Goal: Information Seeking & Learning: Compare options

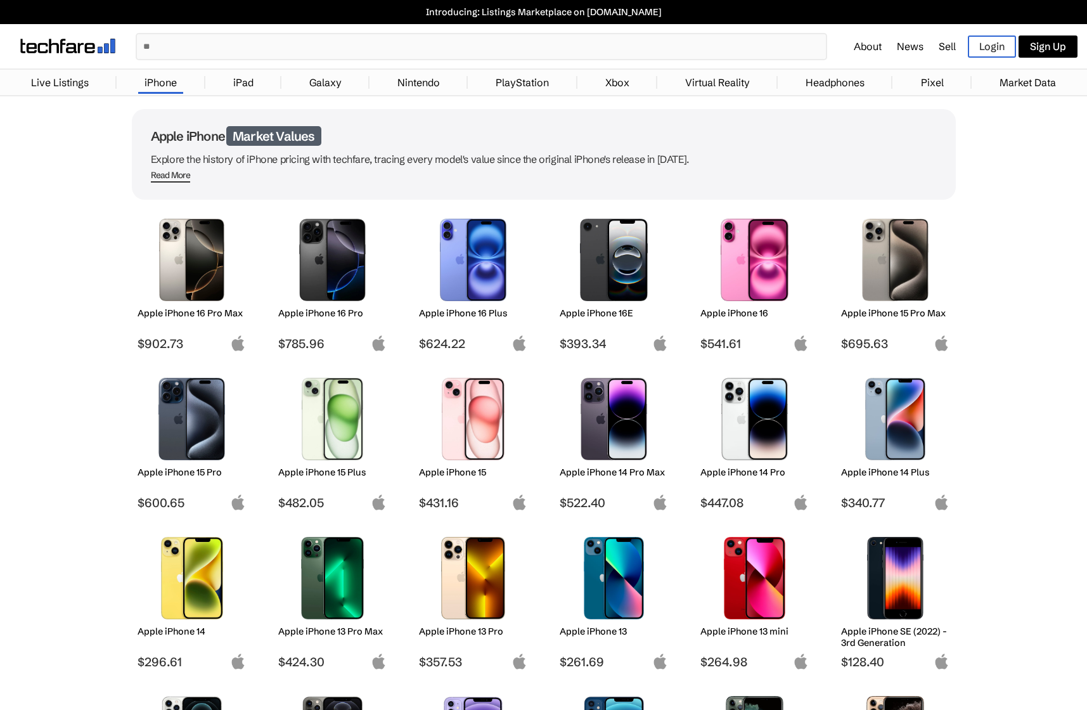
click at [623, 467] on h2 "Apple iPhone 14 Pro Max" at bounding box center [614, 472] width 108 height 11
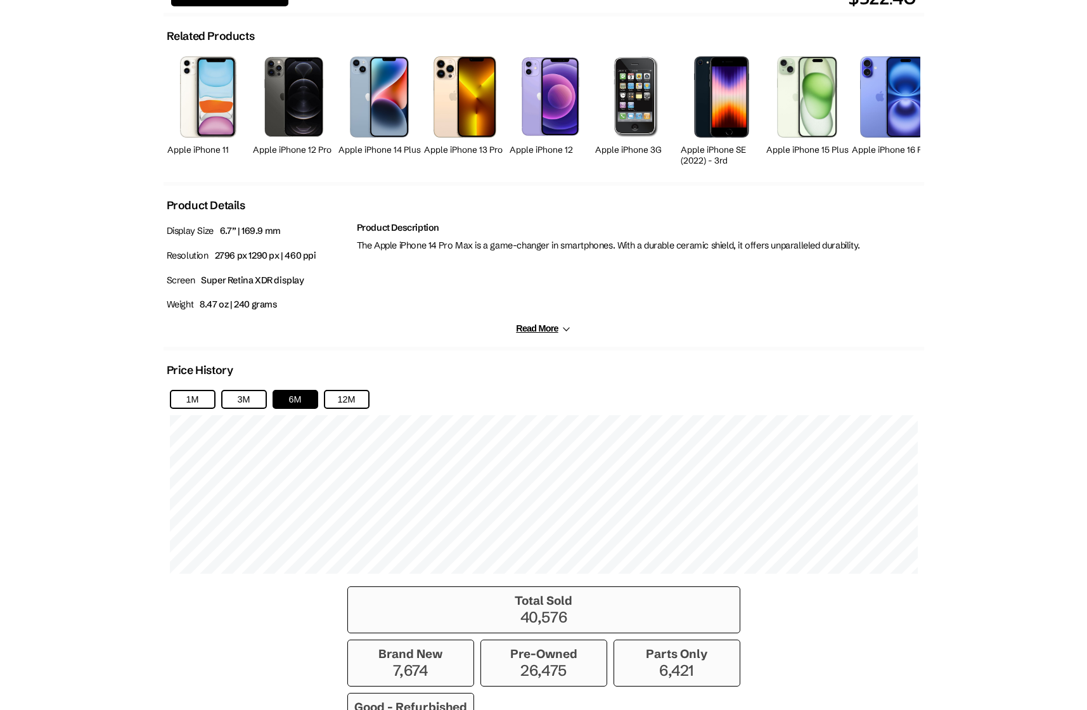
scroll to position [571, 0]
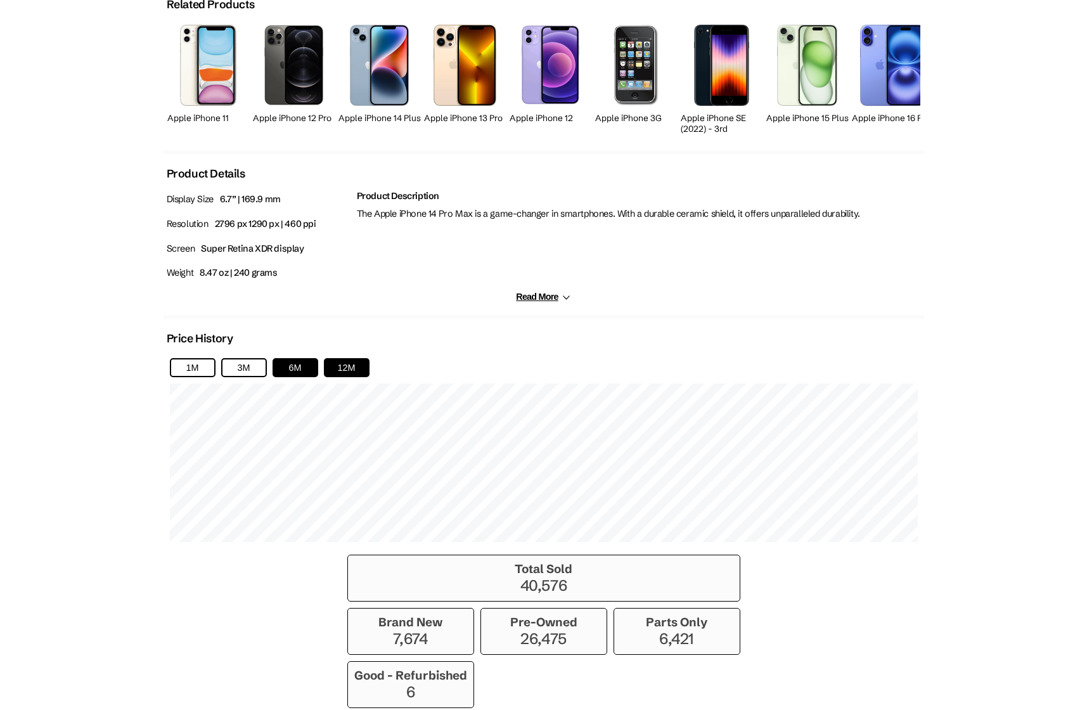
click at [346, 368] on button "12M" at bounding box center [347, 367] width 46 height 19
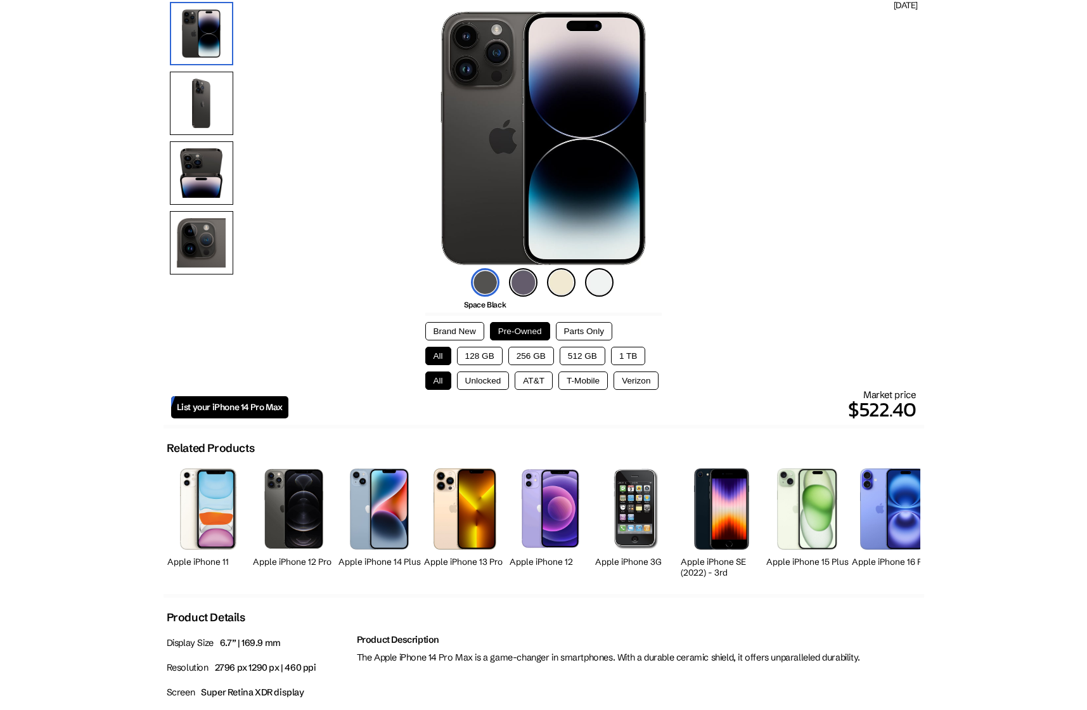
scroll to position [0, 0]
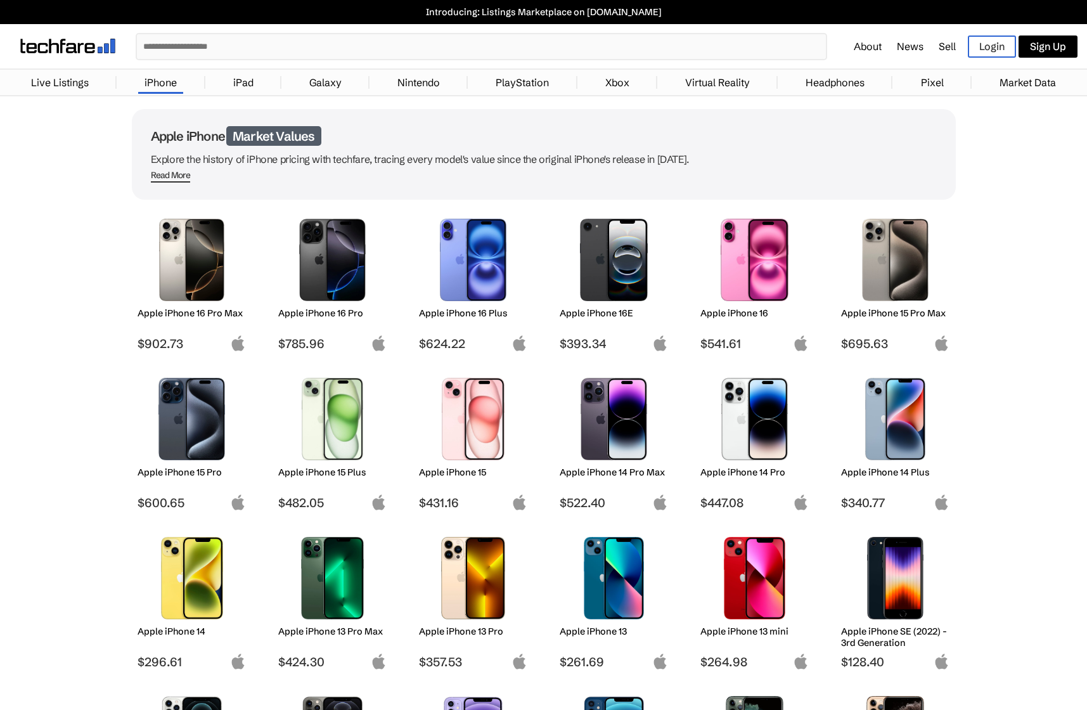
click at [860, 307] on h2 "Apple iPhone 15 Pro Max" at bounding box center [895, 312] width 108 height 11
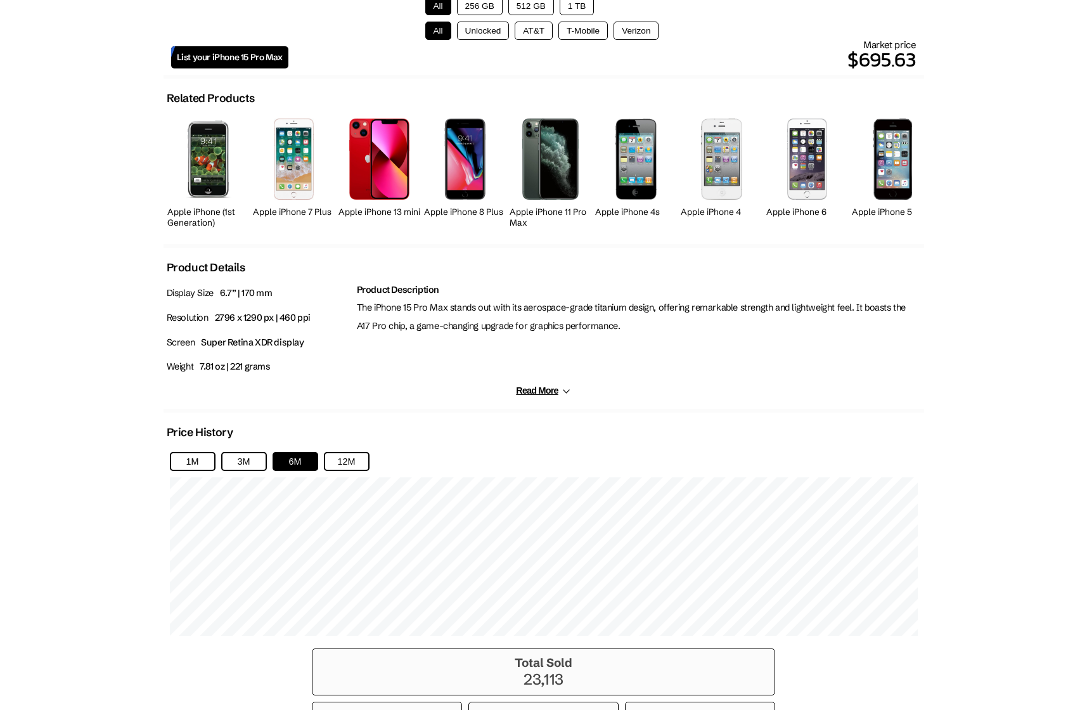
scroll to position [507, 0]
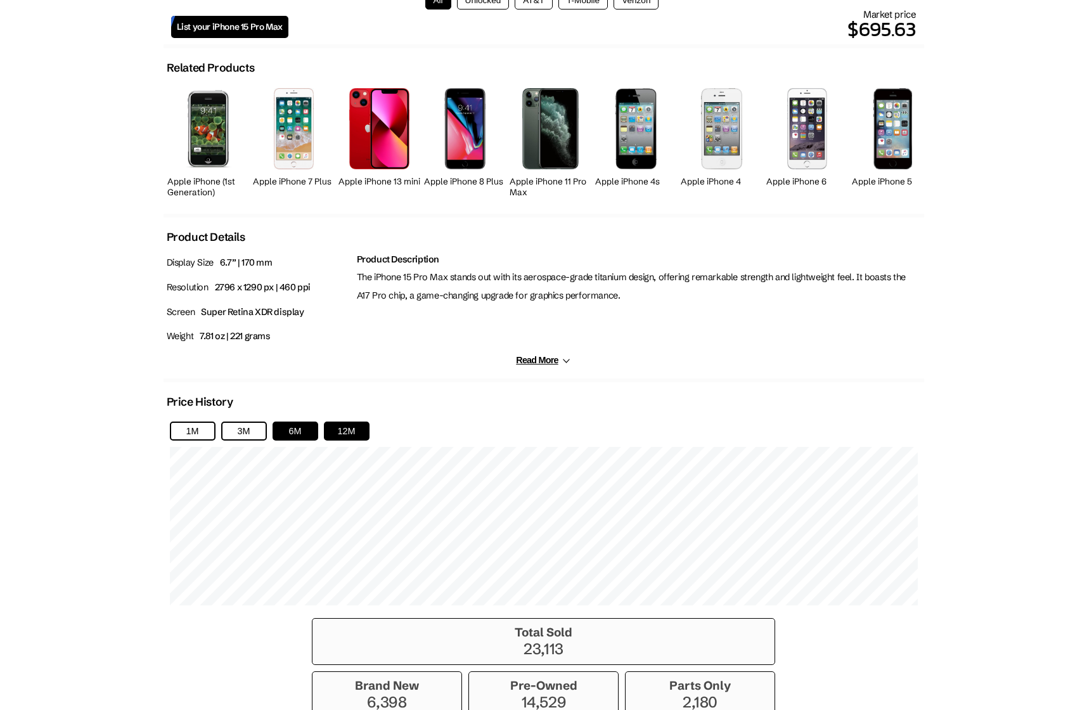
click at [354, 429] on button "12M" at bounding box center [347, 431] width 46 height 19
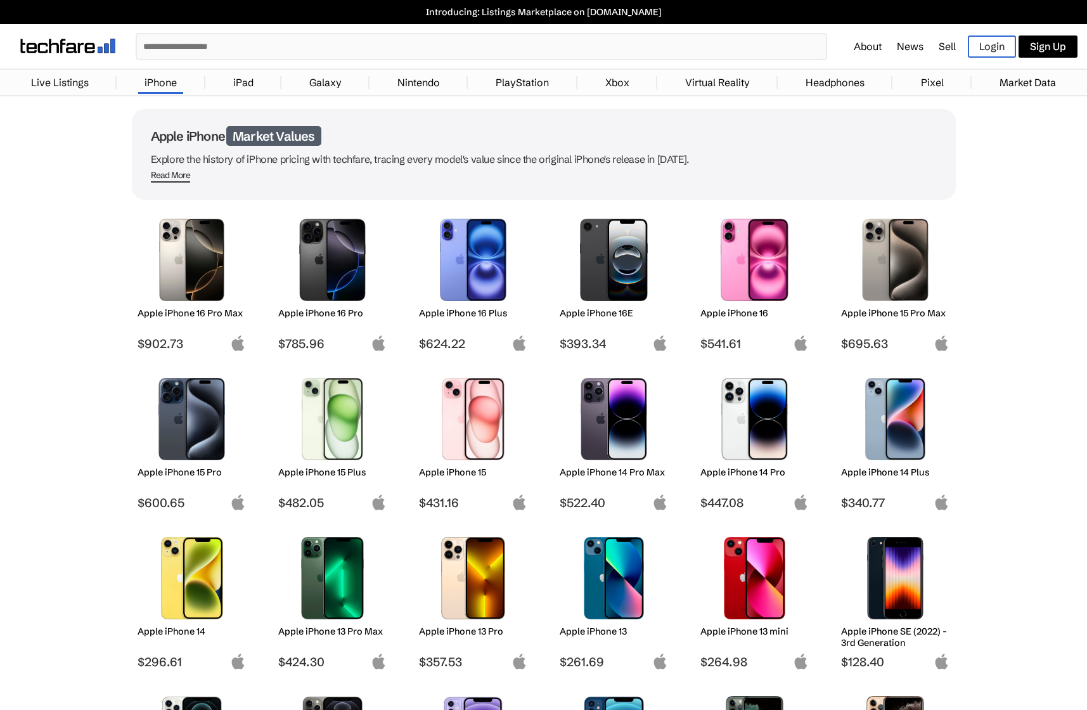
click at [609, 470] on h2 "Apple iPhone 14 Pro Max" at bounding box center [614, 472] width 108 height 11
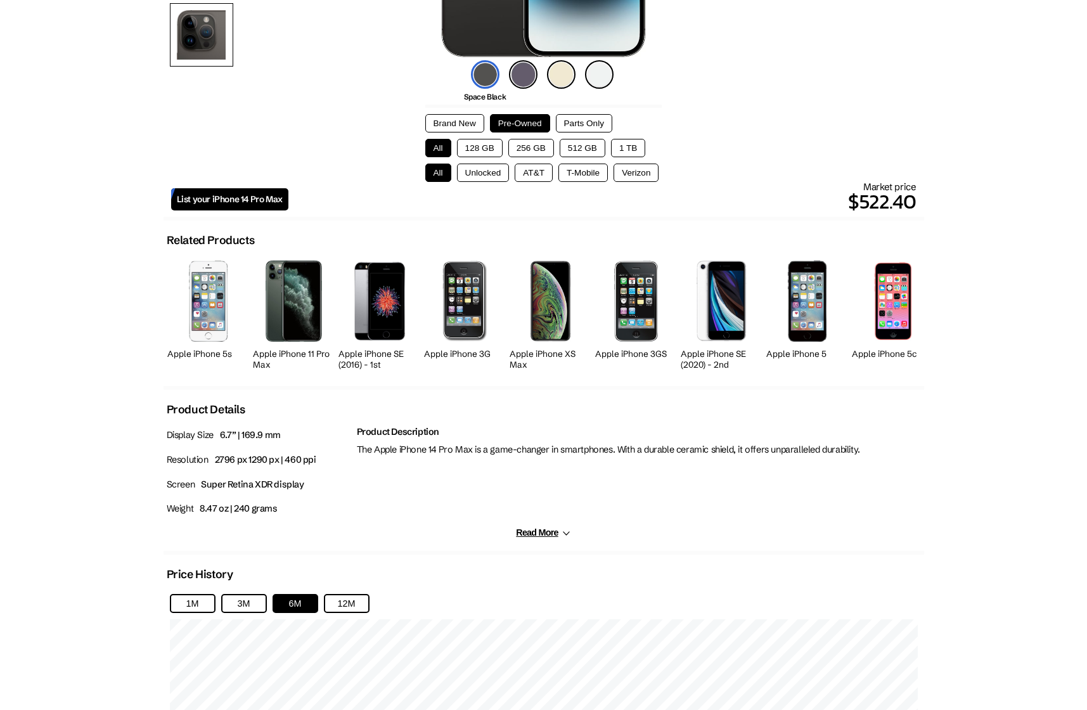
scroll to position [444, 0]
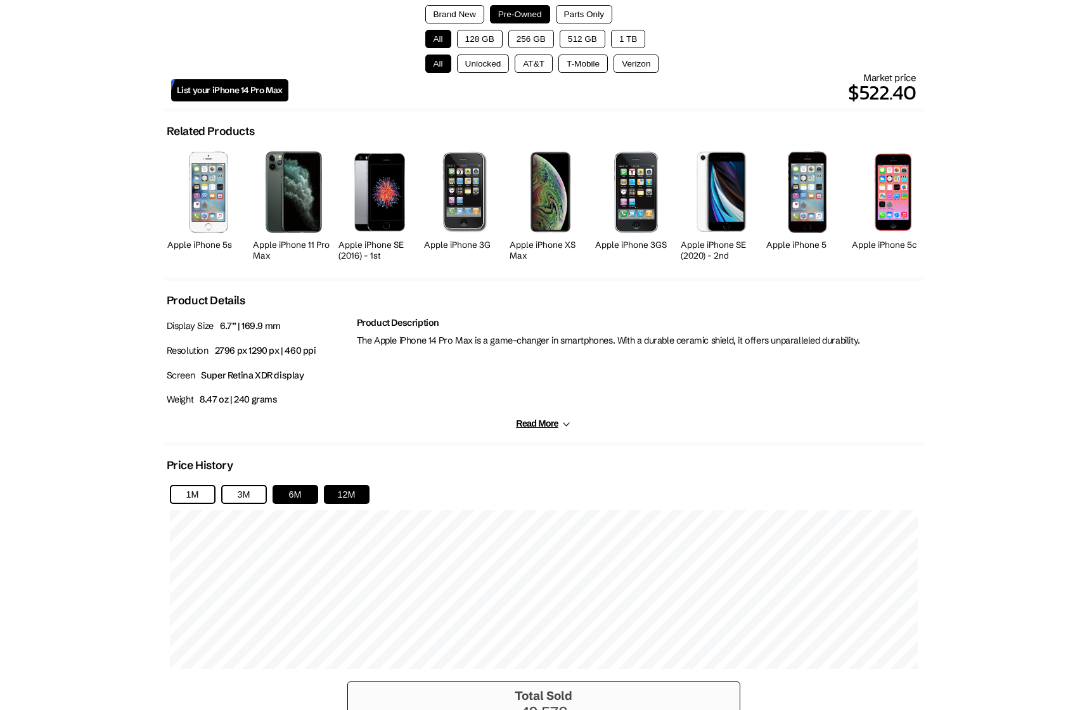
click at [342, 494] on button "12M" at bounding box center [347, 494] width 46 height 19
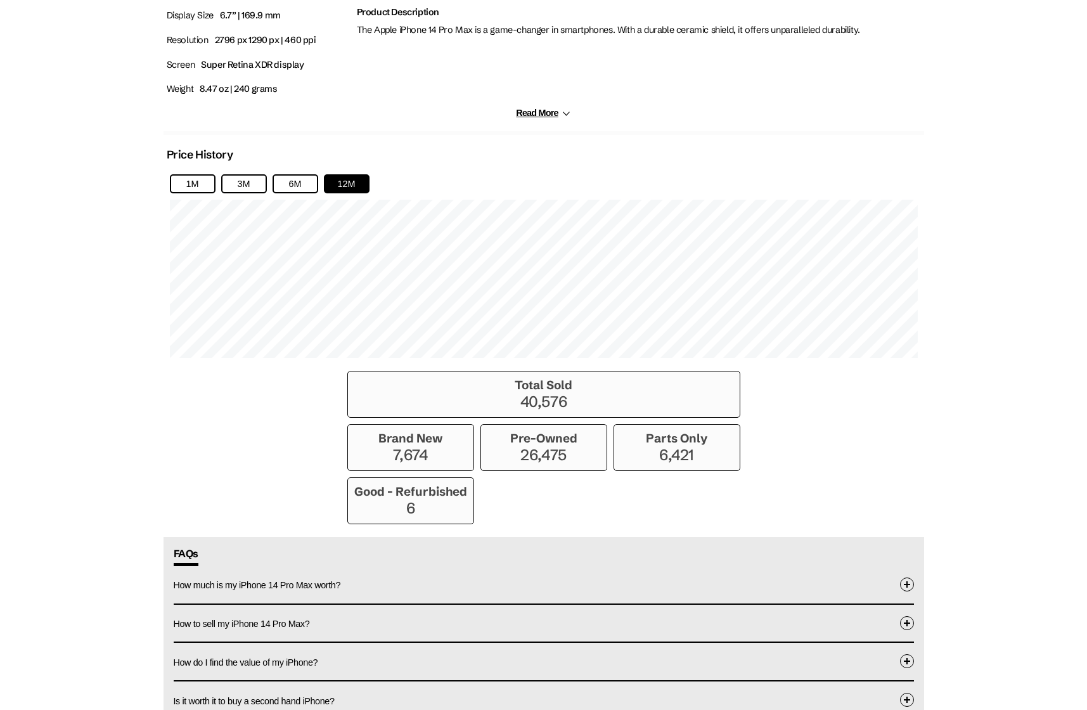
scroll to position [824, 0]
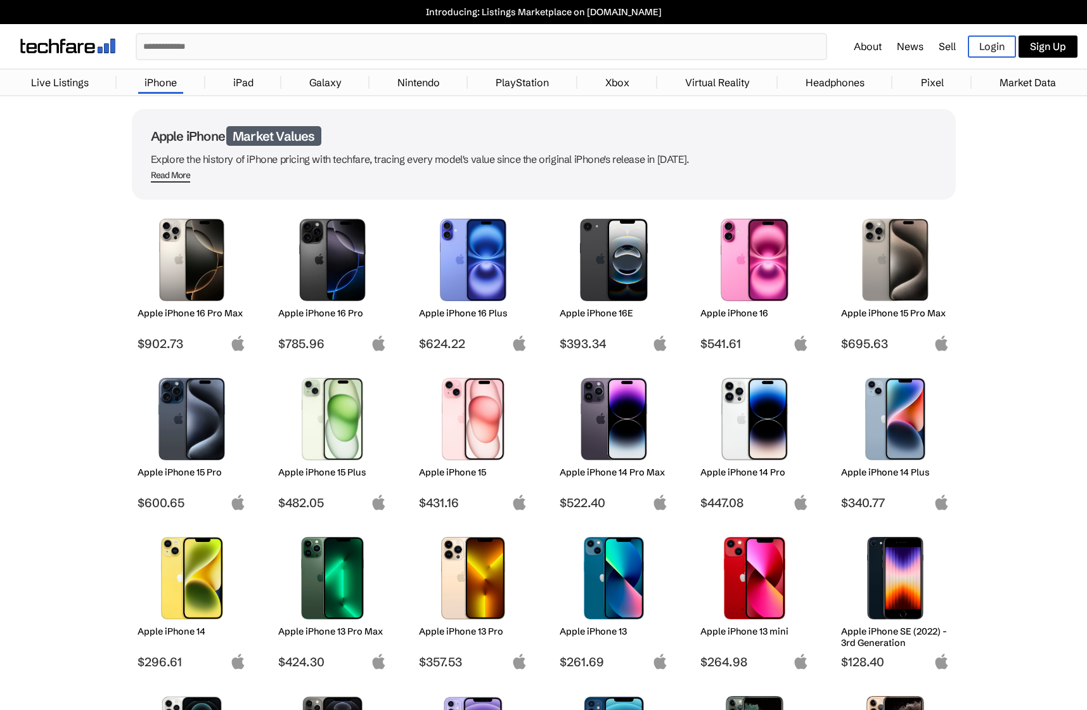
click at [216, 316] on h2 "Apple iPhone 16 Pro Max" at bounding box center [192, 312] width 108 height 11
click at [214, 311] on h2 "Apple iPhone 16 Pro Max" at bounding box center [192, 312] width 108 height 11
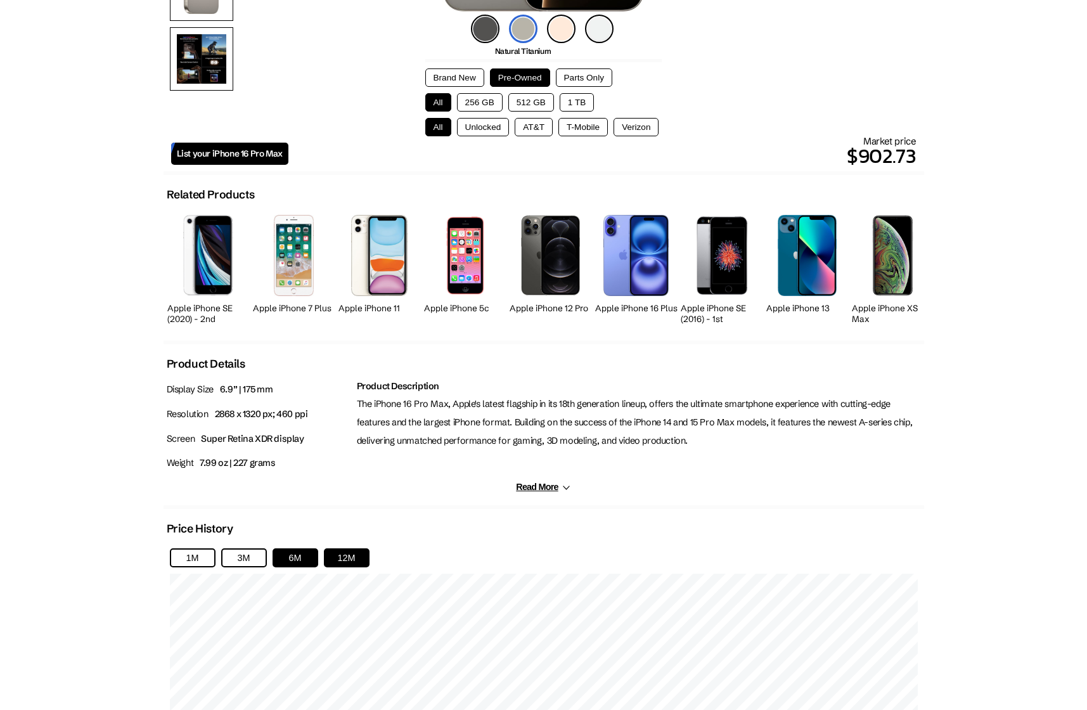
click at [359, 557] on button "12M" at bounding box center [347, 557] width 46 height 19
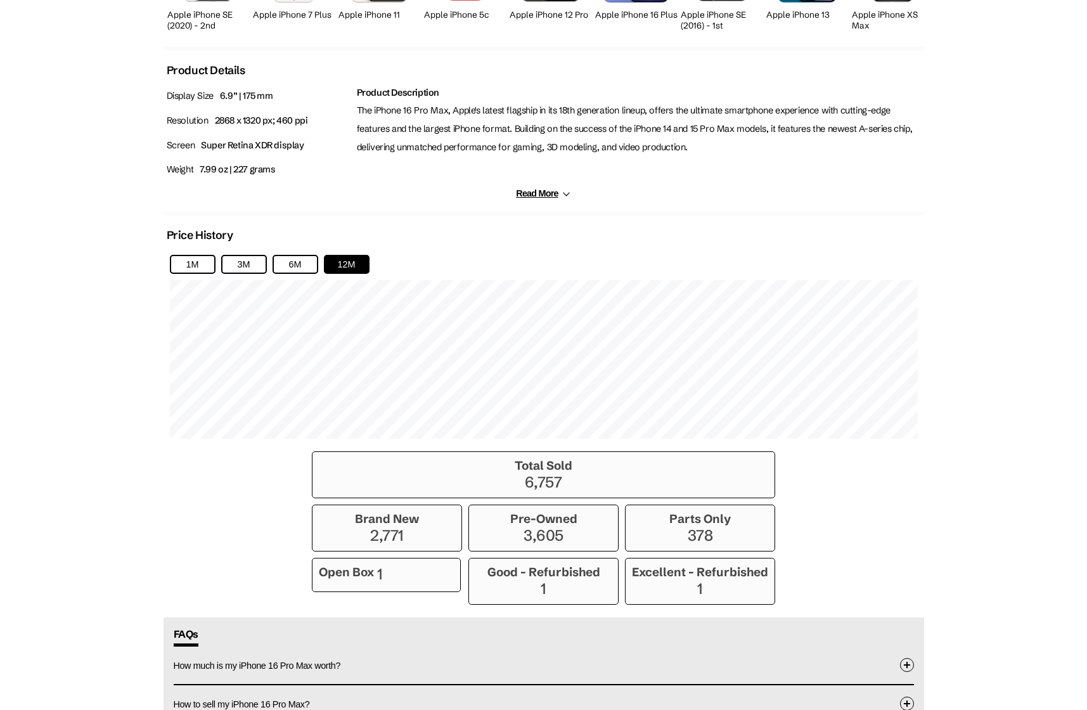
scroll to position [888, 0]
